Goal: Information Seeking & Learning: Learn about a topic

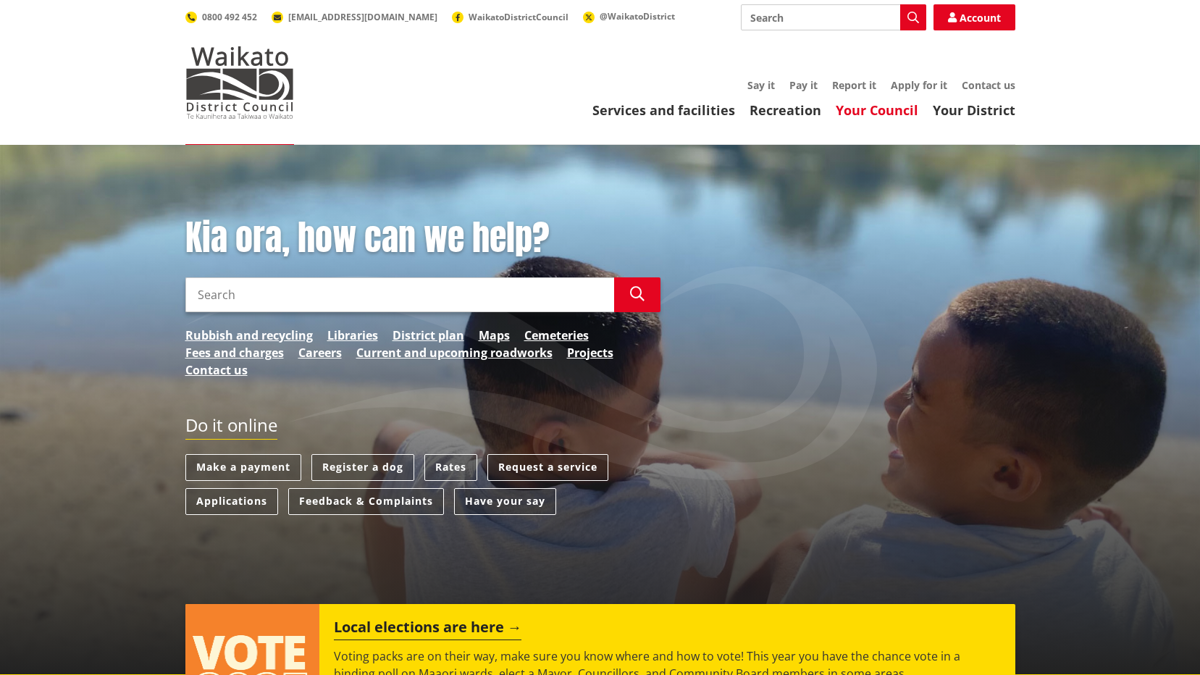
drag, startPoint x: 0, startPoint y: 0, endPoint x: 884, endPoint y: 113, distance: 890.9
click at [884, 113] on link "Your Council" at bounding box center [877, 109] width 83 height 17
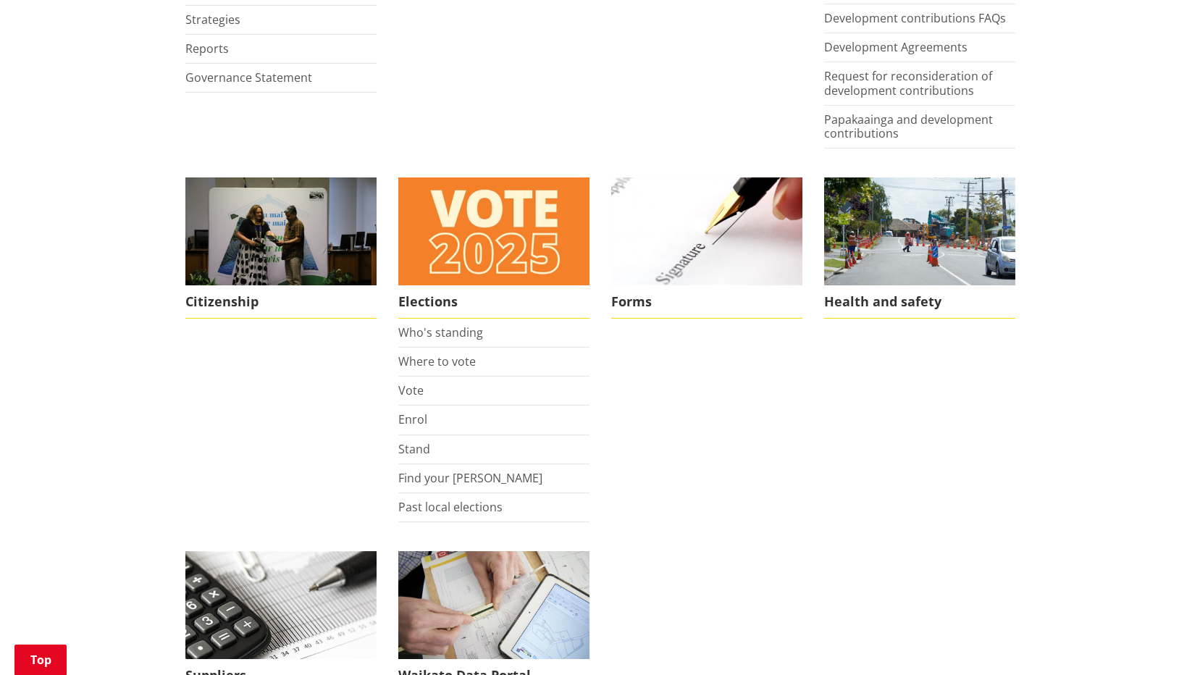
scroll to position [882, 0]
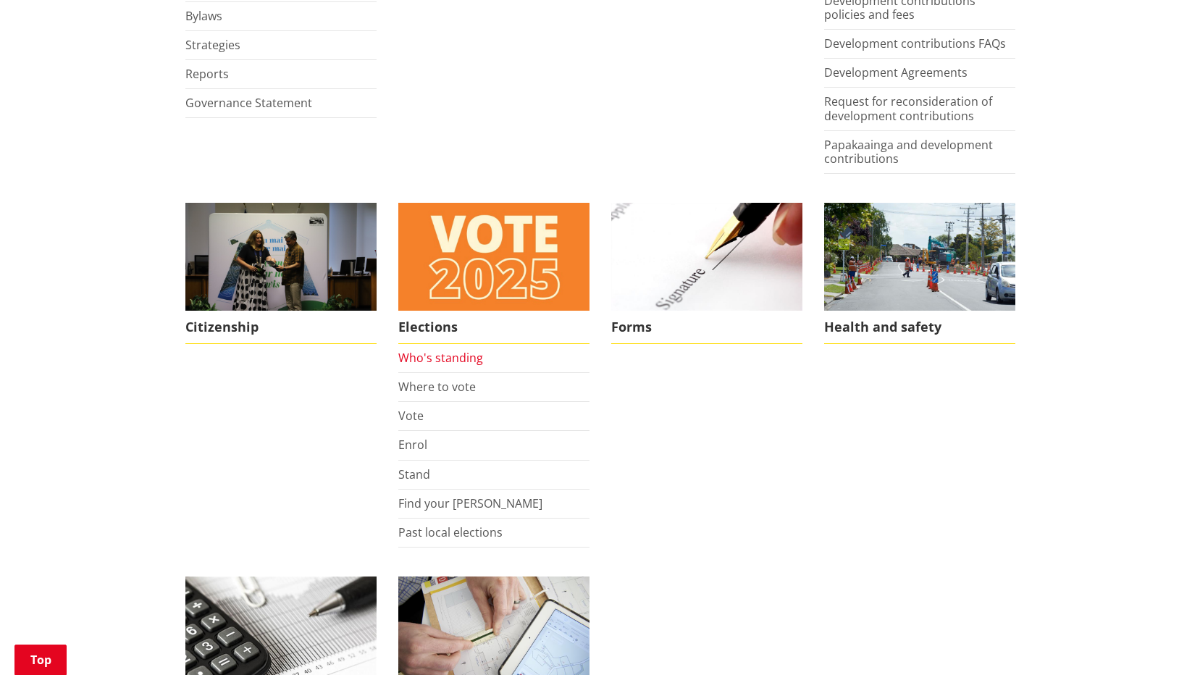
click at [448, 359] on link "Who's standing" at bounding box center [440, 358] width 85 height 16
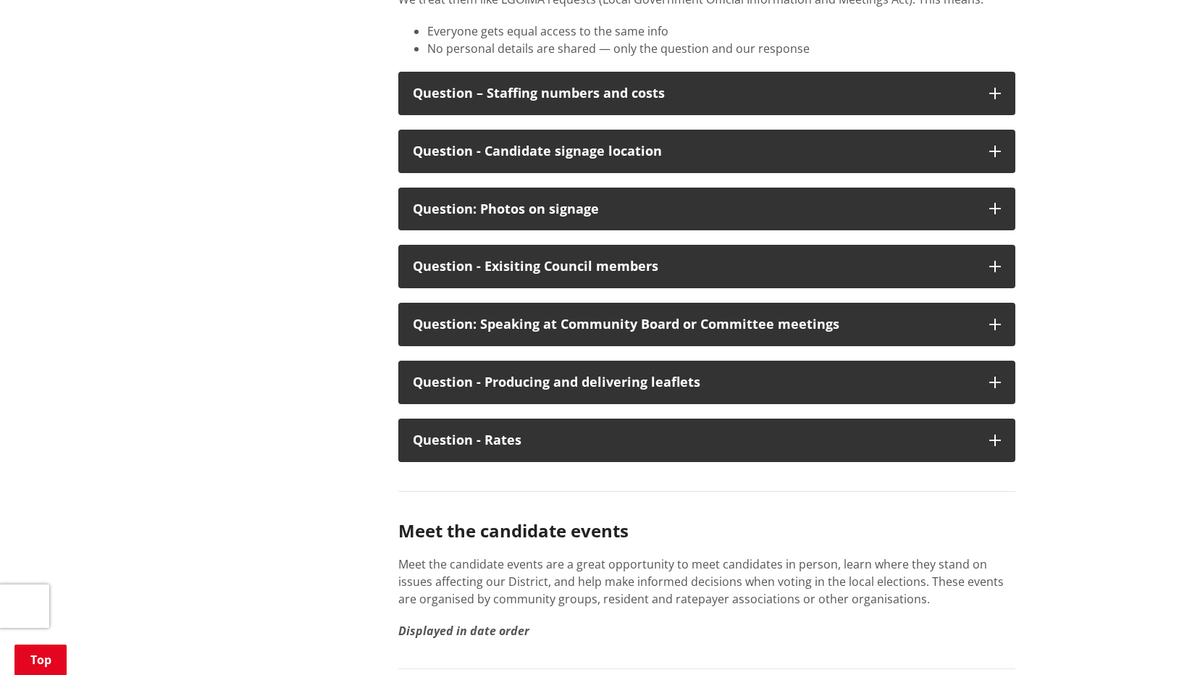
scroll to position [7606, 0]
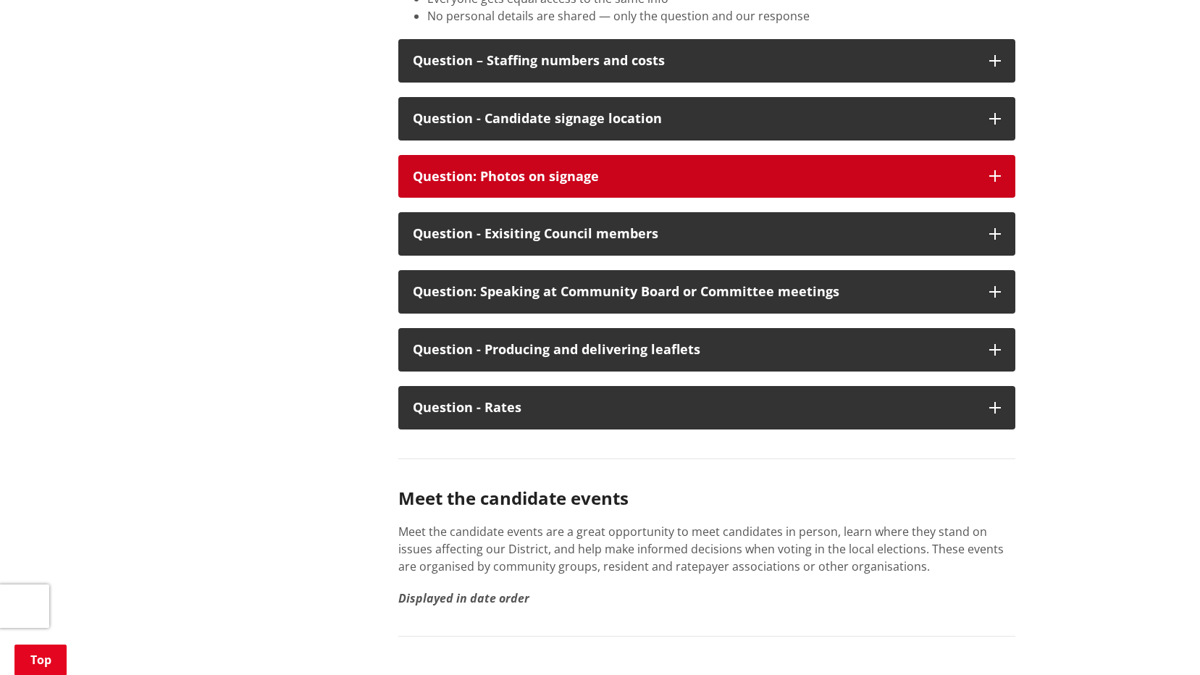
click at [551, 184] on div "Question: Photos on signage" at bounding box center [694, 177] width 562 height 14
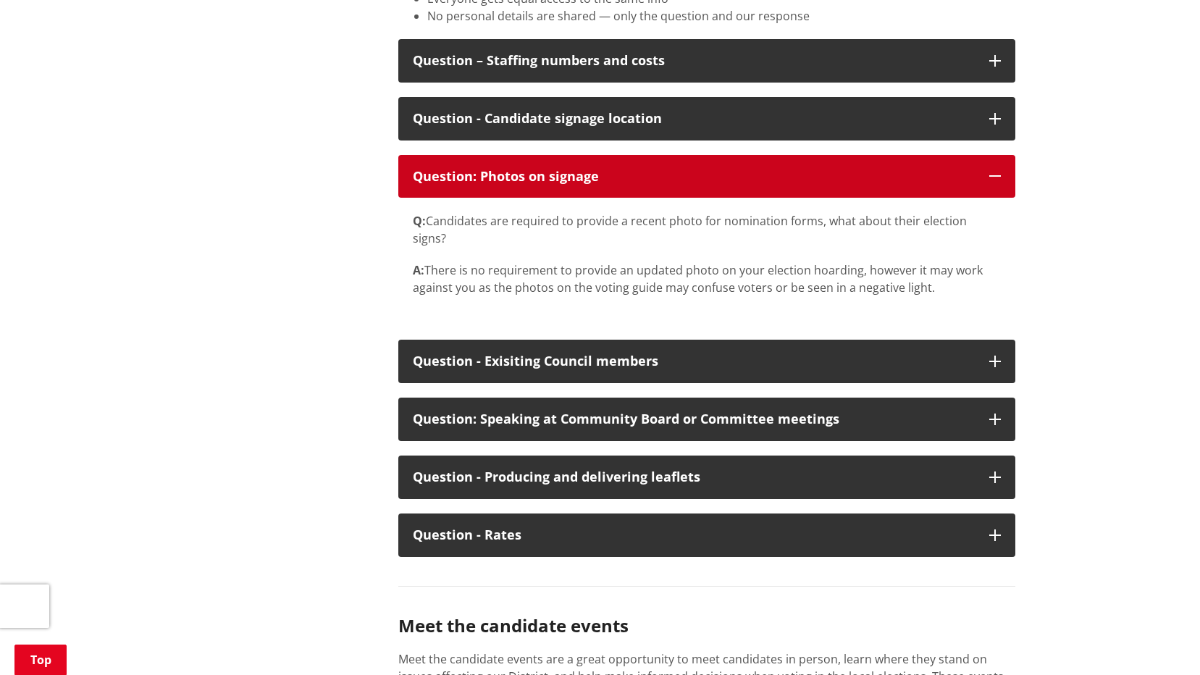
click at [995, 182] on icon "button" at bounding box center [995, 176] width 12 height 12
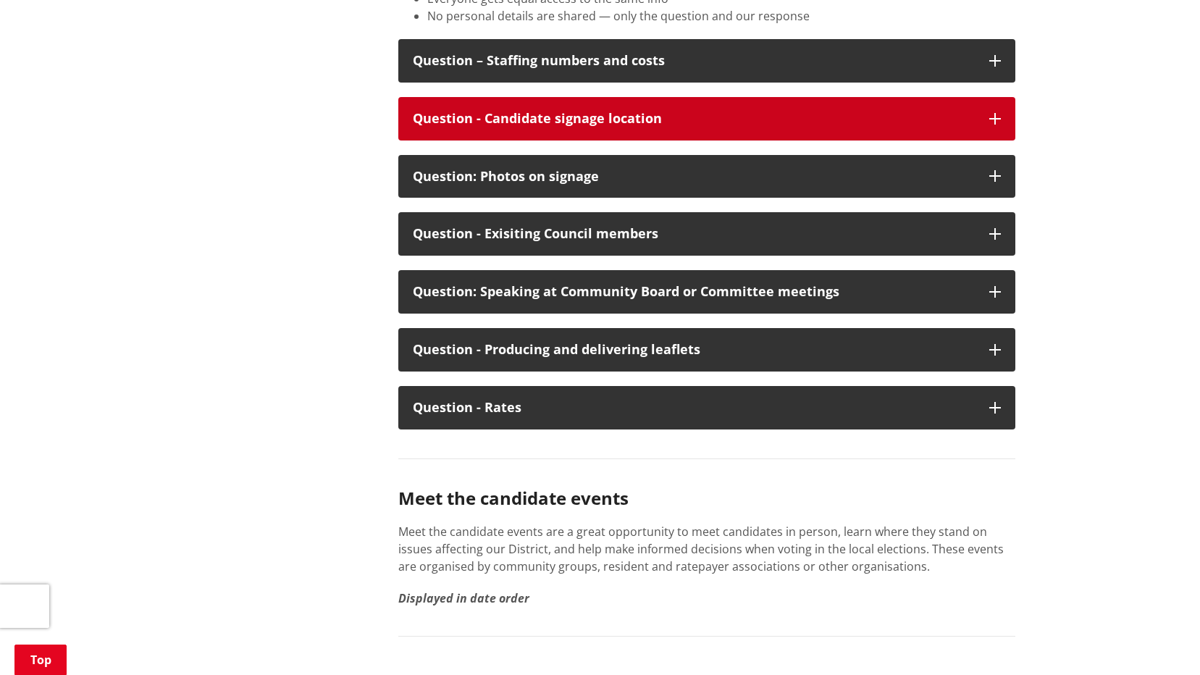
click at [997, 125] on icon "button" at bounding box center [995, 119] width 12 height 12
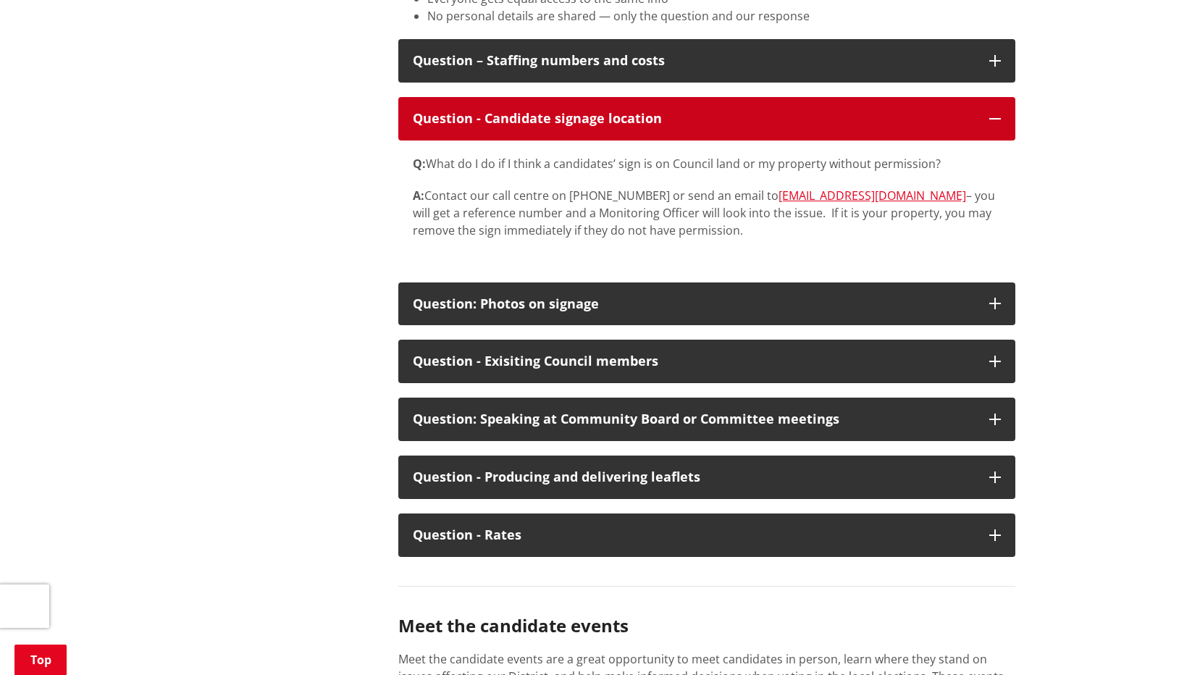
click at [997, 125] on icon "button" at bounding box center [995, 119] width 12 height 12
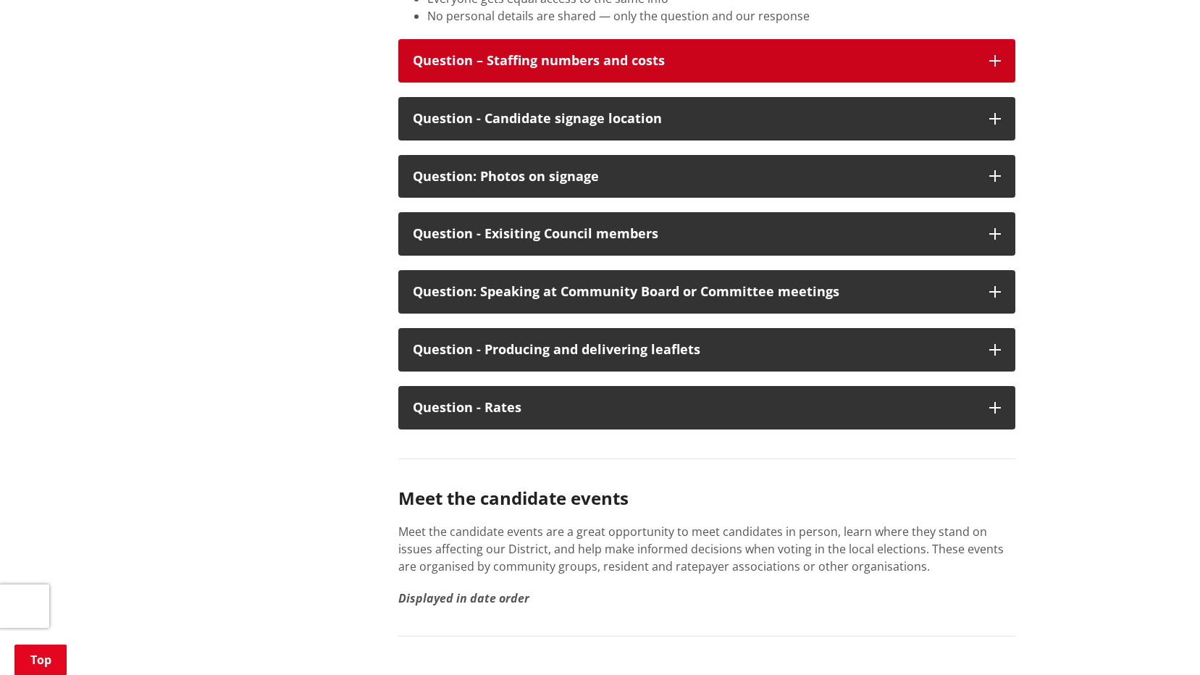
click at [1000, 83] on button "Question – Staffing numbers and costs" at bounding box center [706, 60] width 617 height 43
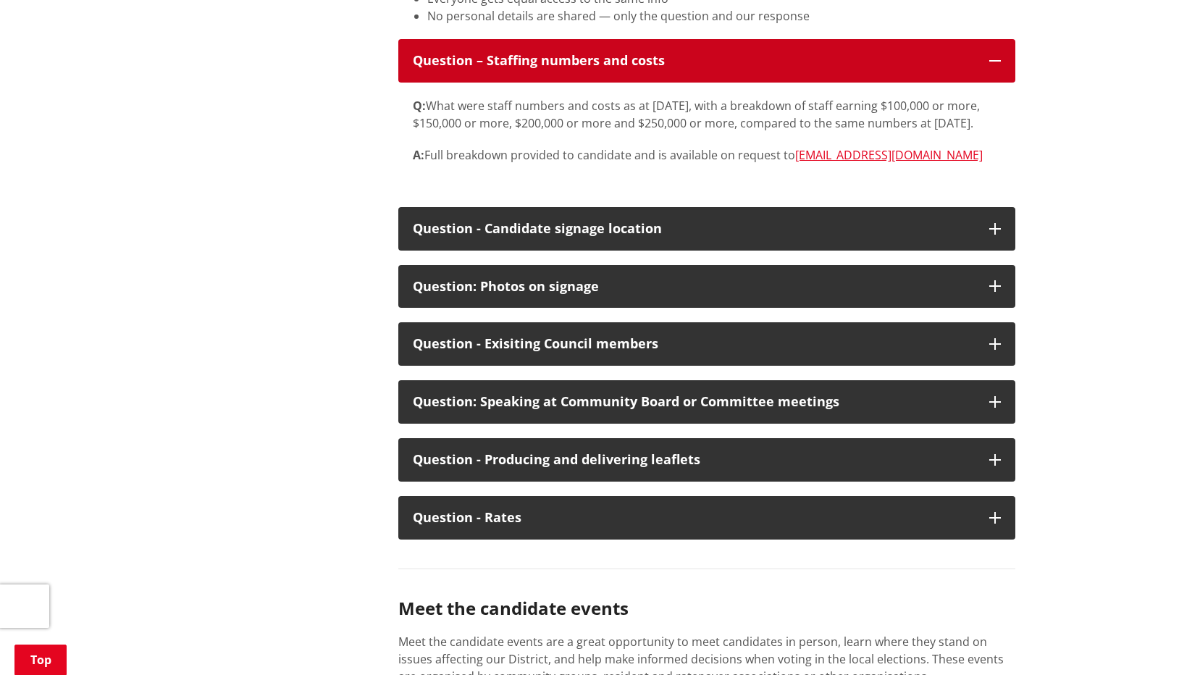
click at [995, 67] on icon "button" at bounding box center [995, 61] width 12 height 12
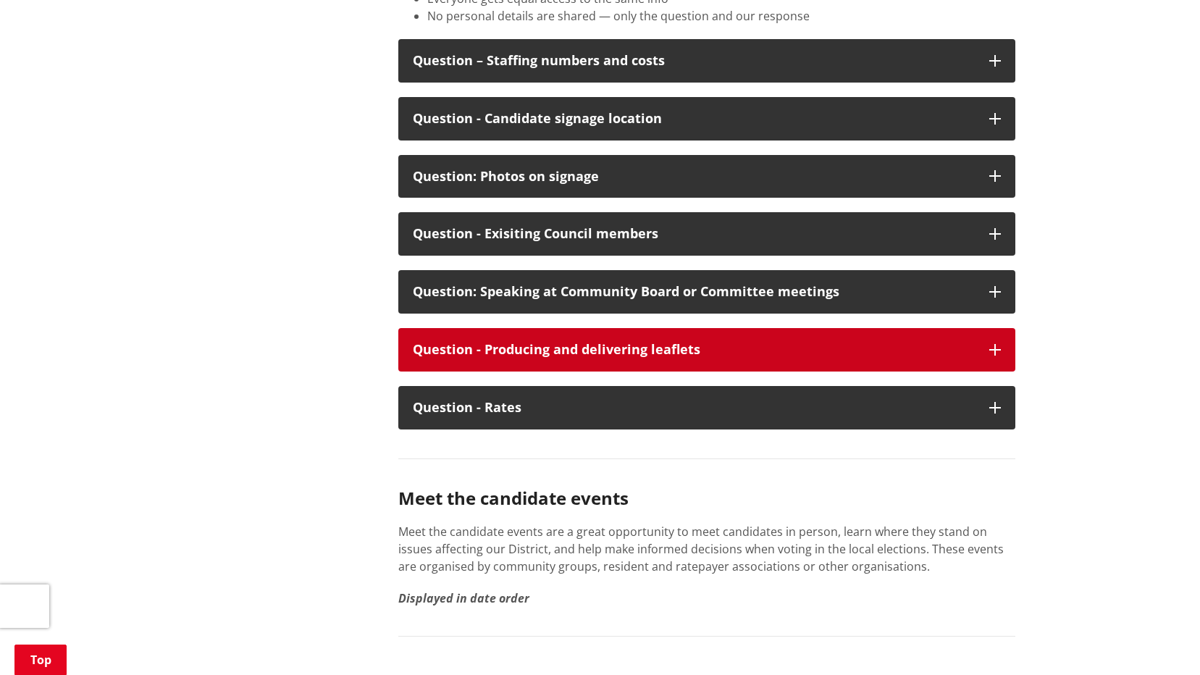
click at [996, 356] on icon "button" at bounding box center [995, 350] width 12 height 12
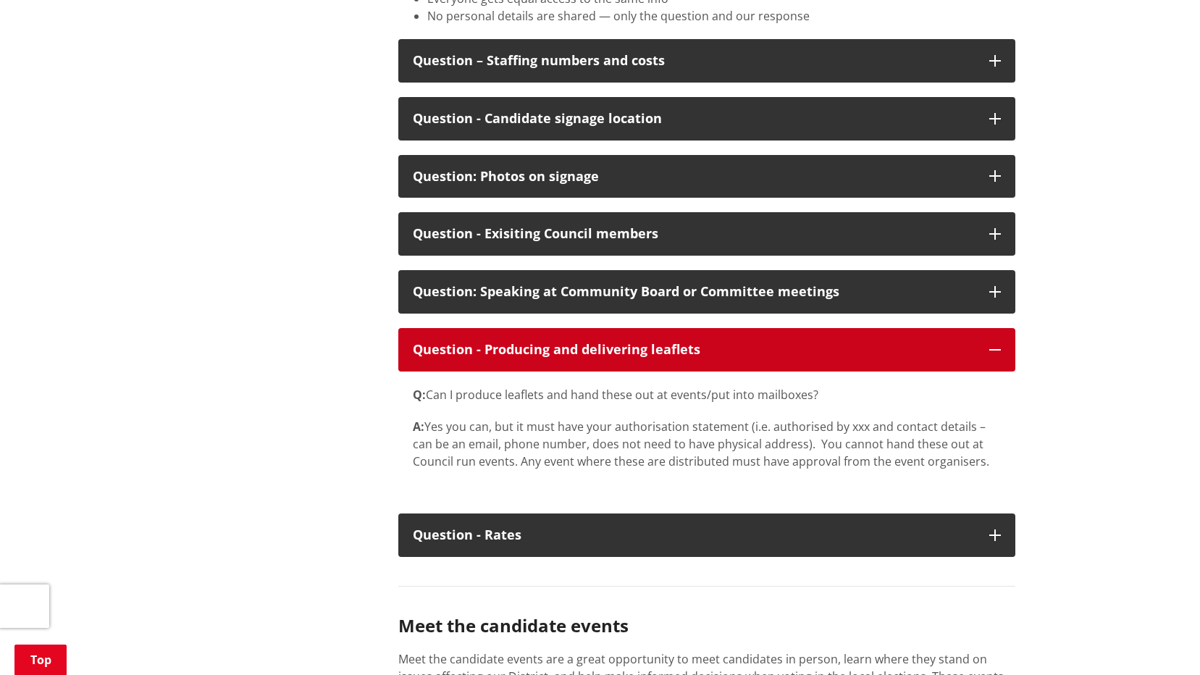
click at [996, 356] on icon "button" at bounding box center [995, 350] width 12 height 12
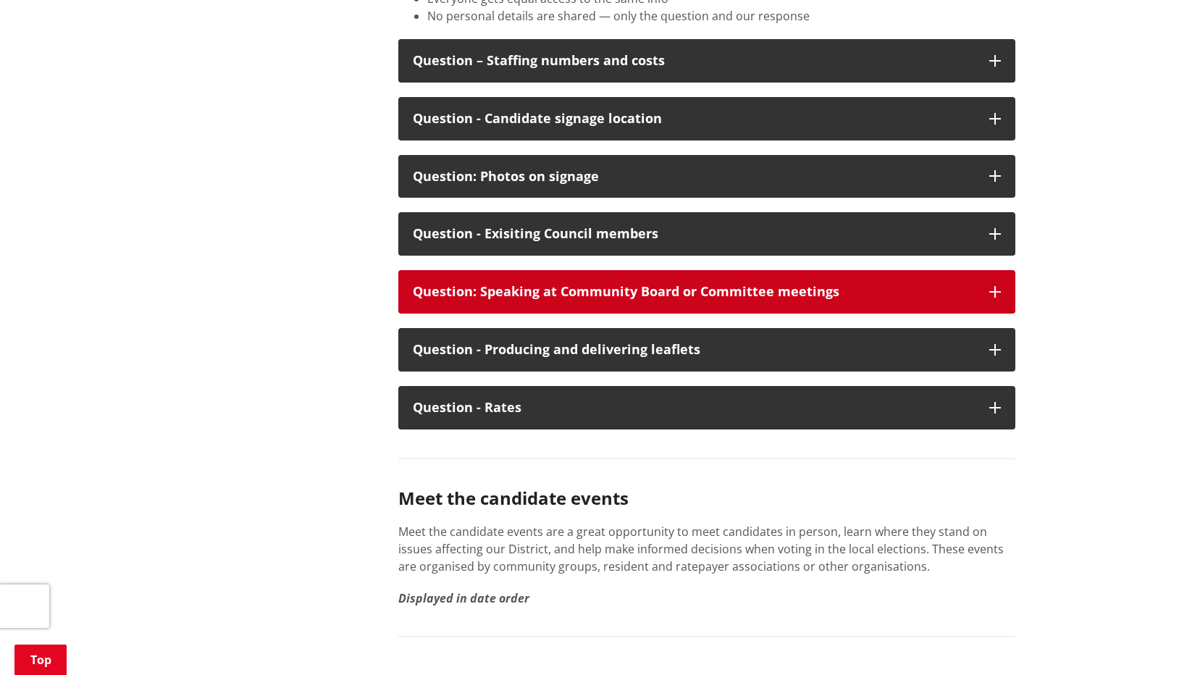
click at [995, 298] on icon "button" at bounding box center [995, 292] width 12 height 12
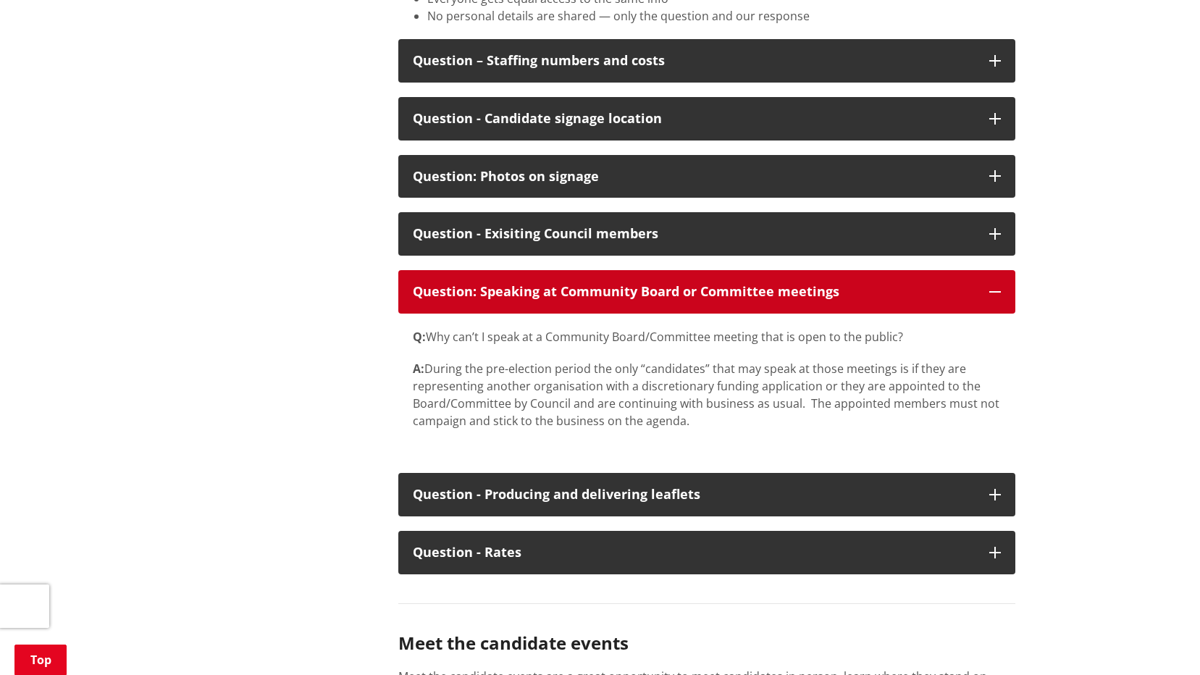
click at [995, 298] on icon "button" at bounding box center [995, 292] width 12 height 12
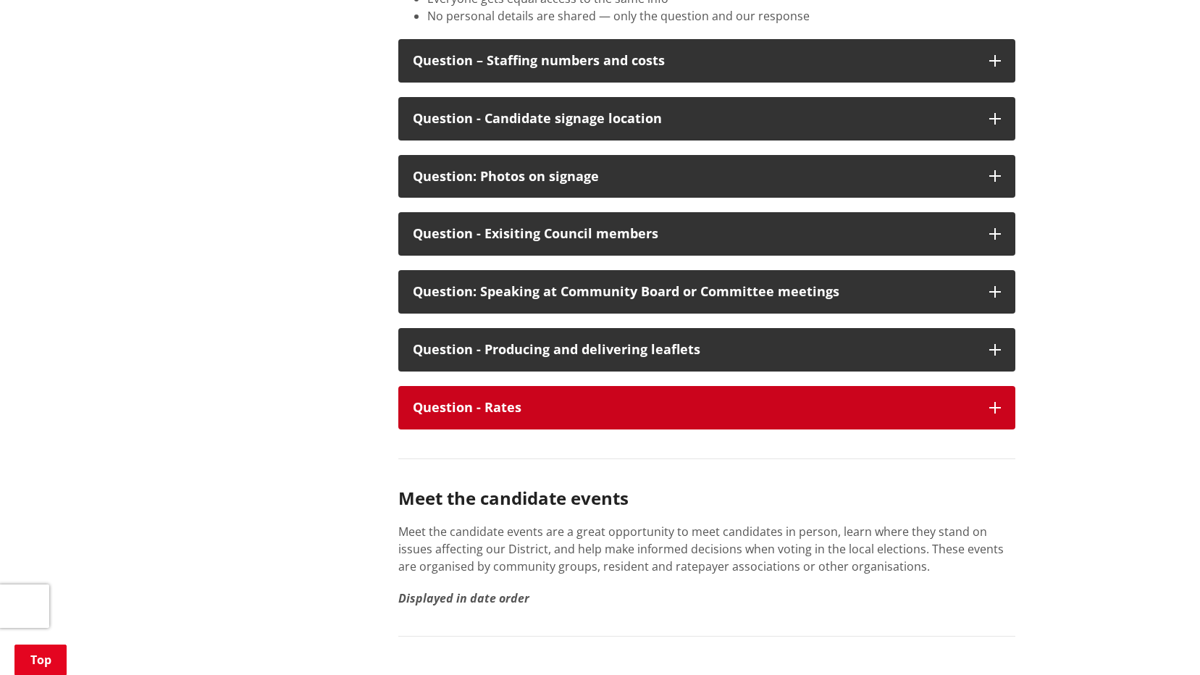
click at [995, 414] on icon "button" at bounding box center [995, 408] width 12 height 12
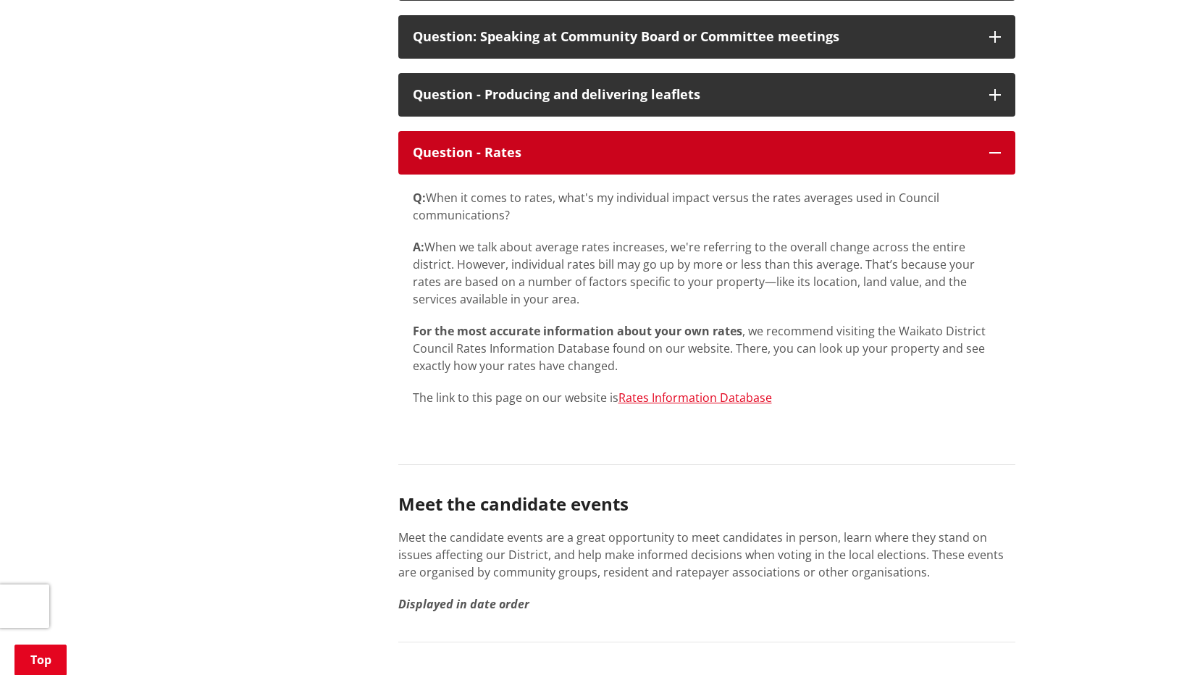
scroll to position [7896, 0]
